Goal: Register for event/course

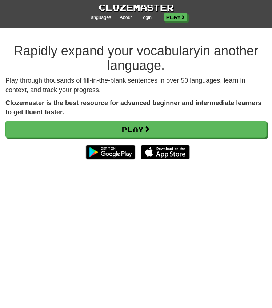
click at [63, 131] on link "Play" at bounding box center [135, 129] width 261 height 17
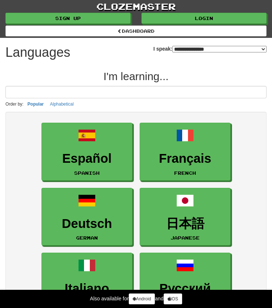
select select "*******"
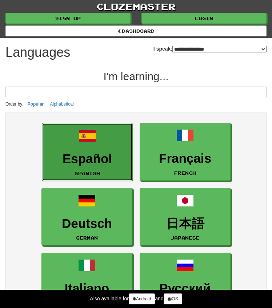
click at [74, 154] on h3 "Español" at bounding box center [87, 159] width 83 height 14
